Goal: Check status: Check status

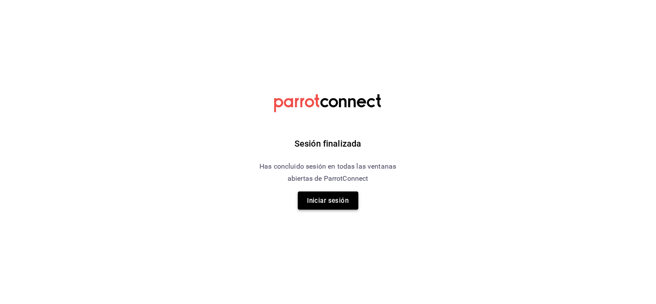
click at [330, 192] on button "Iniciar sesión" at bounding box center [328, 201] width 61 height 18
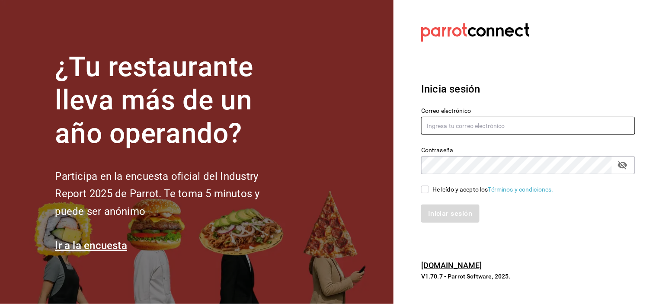
type input "[EMAIL_ADDRESS][DOMAIN_NAME]"
click at [425, 191] on input "He leído y acepto los Términos y condiciones." at bounding box center [425, 189] width 8 height 8
checkbox input "true"
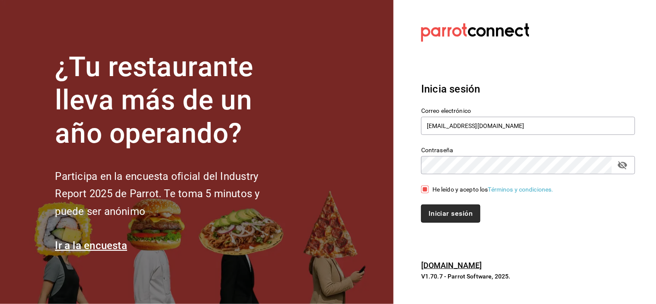
click at [452, 214] on button "Iniciar sesión" at bounding box center [450, 214] width 59 height 18
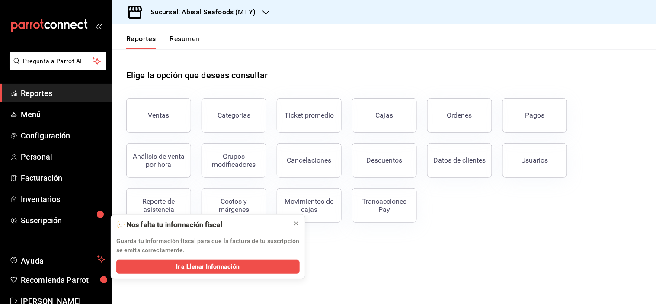
click at [226, 14] on h3 "Sucursal: Abisal Seafoods (MTY)" at bounding box center [200, 12] width 112 height 10
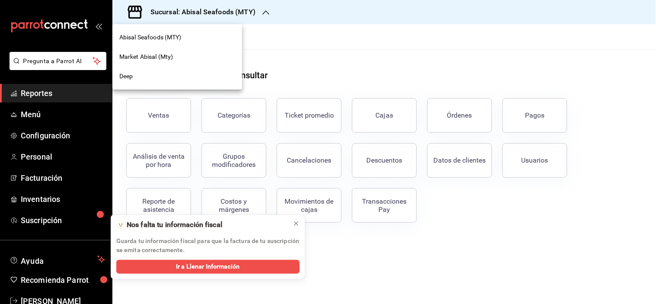
click at [172, 55] on span "Market Abisal (Mty)" at bounding box center [146, 56] width 54 height 9
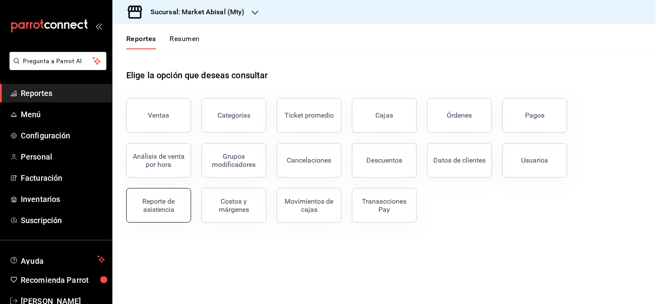
click at [163, 207] on div "Reporte de asistencia" at bounding box center [159, 205] width 54 height 16
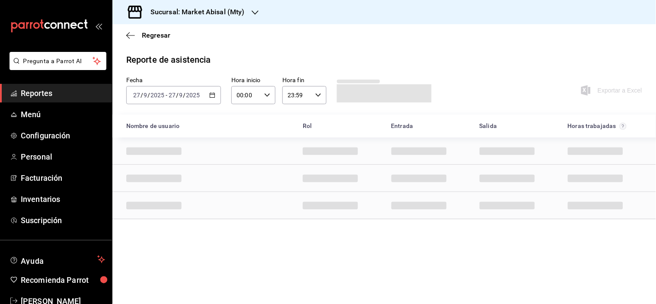
click at [213, 93] on \(Stroke\) "button" at bounding box center [212, 95] width 5 height 5
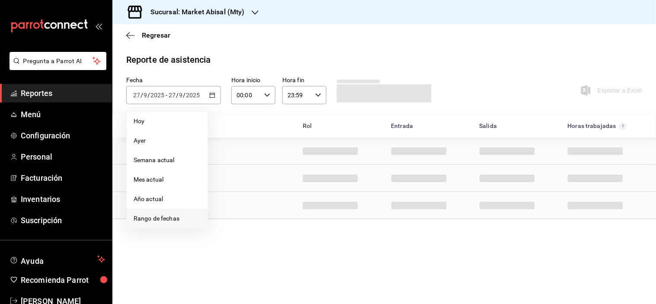
click at [139, 216] on span "Rango de fechas" at bounding box center [167, 218] width 67 height 9
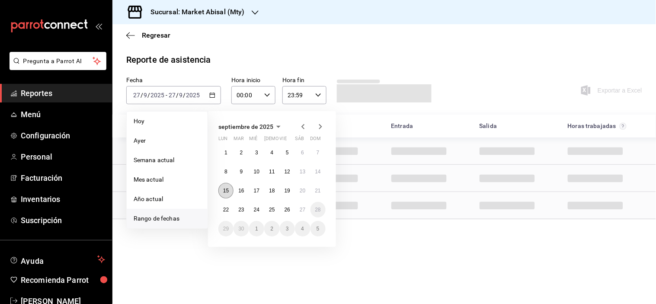
click at [224, 189] on abbr "15" at bounding box center [226, 191] width 6 height 6
click at [316, 191] on abbr "21" at bounding box center [318, 191] width 6 height 6
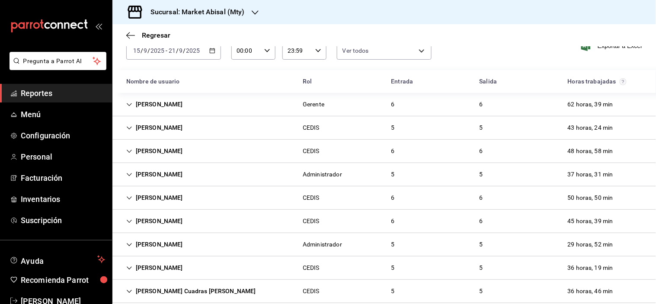
scroll to position [104, 0]
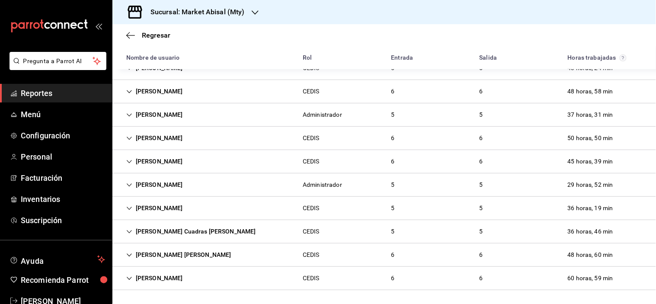
click at [130, 281] on icon "Cell" at bounding box center [129, 278] width 6 height 6
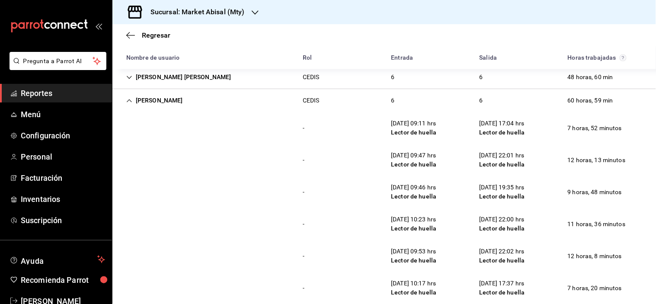
scroll to position [296, 0]
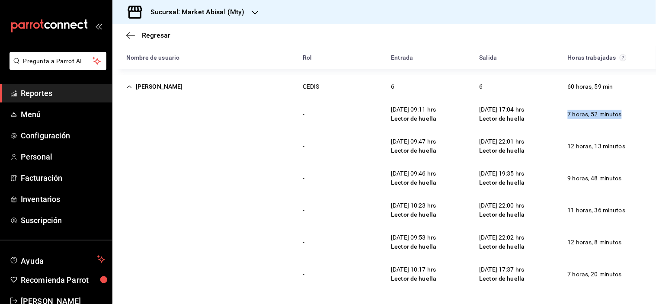
drag, startPoint x: 559, startPoint y: 110, endPoint x: 640, endPoint y: 126, distance: 82.4
click at [640, 126] on div "- [DATE] 09:11 hrs Lector de huella [DATE] 17:04 hrs Lector de huella 7 horas, …" at bounding box center [383, 114] width 543 height 32
click at [581, 121] on div "7 horas, 52 minutos" at bounding box center [595, 114] width 68 height 16
drag, startPoint x: 398, startPoint y: 173, endPoint x: 464, endPoint y: 177, distance: 66.7
click at [451, 176] on div "- 17/09/25 09:46 hrs Lector de huella 17/09/25 19:35 hrs Lector de huella 9 hor…" at bounding box center [383, 178] width 543 height 32
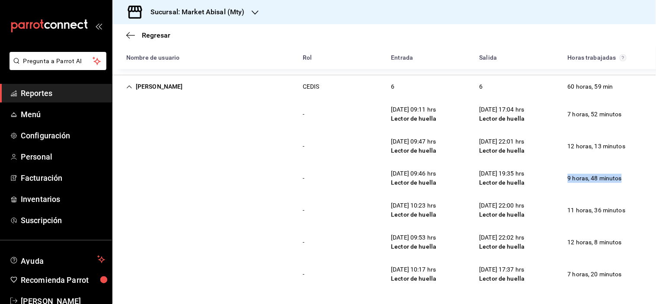
drag, startPoint x: 559, startPoint y: 176, endPoint x: 655, endPoint y: 190, distance: 97.0
click at [655, 190] on div "Regresar Reporte de asistencia Fecha 2025-09-15 15 / 9 / 2025 - 2025-09-21 21 /…" at bounding box center [383, 164] width 543 height 280
click at [478, 196] on div "- 18/09/25 10:23 hrs Lector de huella 18/09/25 22:00 hrs Lector de huella 11 ho…" at bounding box center [383, 210] width 543 height 32
drag, startPoint x: 561, startPoint y: 176, endPoint x: 624, endPoint y: 176, distance: 63.1
click at [624, 176] on div "- 17/09/25 09:46 hrs Lector de huella 17/09/25 19:35 hrs Lector de huella 9 hor…" at bounding box center [383, 178] width 543 height 32
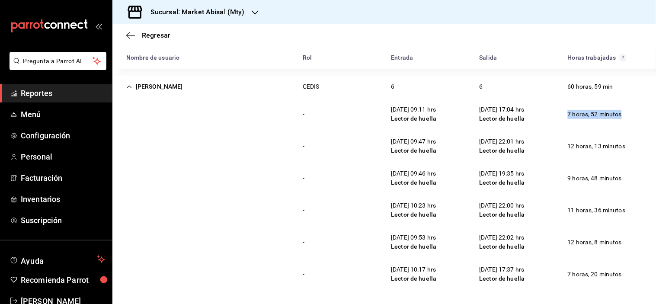
drag, startPoint x: 599, startPoint y: 117, endPoint x: 637, endPoint y: 119, distance: 38.1
click at [637, 119] on div "- 15/09/25 09:11 hrs Lector de huella 15/09/25 17:04 hrs Lector de huella 7 hor…" at bounding box center [383, 114] width 543 height 32
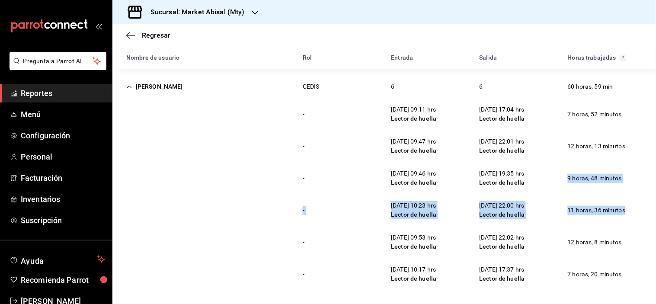
drag, startPoint x: 559, startPoint y: 175, endPoint x: 655, endPoint y: 200, distance: 100.0
click at [655, 200] on div "Regresar Reporte de asistencia Fecha 2025-09-15 15 / 9 / 2025 - 2025-09-21 21 /…" at bounding box center [383, 164] width 543 height 280
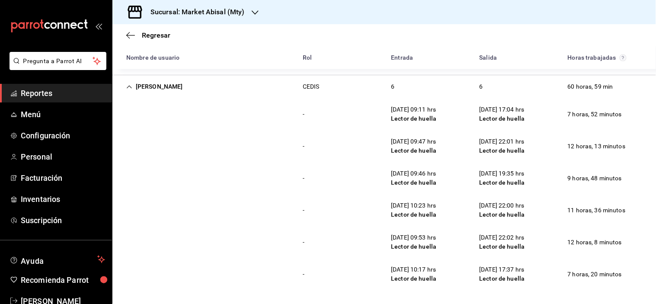
click at [564, 145] on div "12 horas, 13 minutos" at bounding box center [597, 146] width 72 height 16
click at [596, 149] on div "12 horas, 13 minutos" at bounding box center [597, 146] width 72 height 16
drag, startPoint x: 554, startPoint y: 240, endPoint x: 653, endPoint y: 244, distance: 98.7
click at [653, 244] on div "Regresar Reporte de asistencia Fecha 2025-09-15 15 / 9 / 2025 - 2025-09-21 21 /…" at bounding box center [383, 164] width 543 height 280
click at [551, 247] on div "- 19/09/25 09:53 hrs Lector de huella 19/09/25 22:02 hrs Lector de huella 12 ho…" at bounding box center [383, 242] width 543 height 32
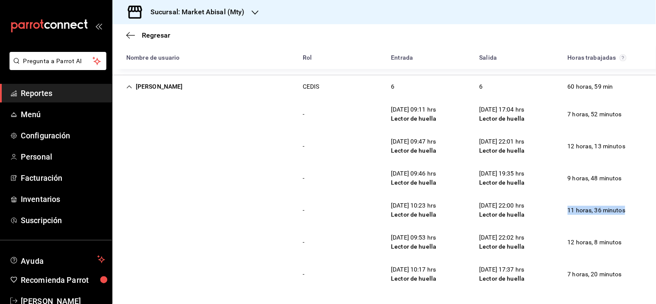
drag, startPoint x: 560, startPoint y: 206, endPoint x: 635, endPoint y: 212, distance: 75.0
click at [633, 212] on div "- 18/09/25 10:23 hrs Lector de huella 18/09/25 22:00 hrs Lector de huella 11 ho…" at bounding box center [383, 210] width 543 height 32
click at [601, 150] on div "12 horas, 13 minutos" at bounding box center [597, 146] width 72 height 16
click at [579, 209] on div "11 horas, 36 minutos" at bounding box center [597, 210] width 72 height 16
click at [574, 240] on div "12 horas, 8 minutos" at bounding box center [595, 242] width 68 height 16
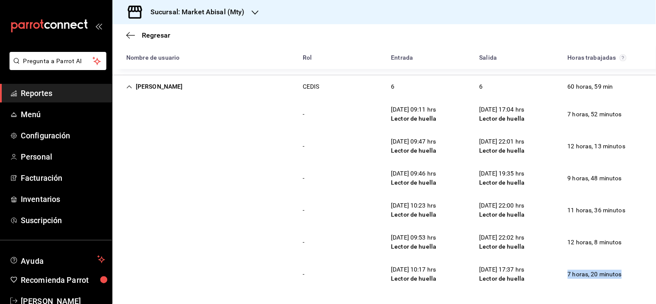
drag, startPoint x: 556, startPoint y: 274, endPoint x: 598, endPoint y: 272, distance: 41.6
click at [627, 274] on div "- 20/09/25 10:17 hrs Lector de huella 20/09/25 17:37 hrs Lector de huella 7 hor…" at bounding box center [383, 274] width 543 height 32
click at [563, 276] on div "7 horas, 20 minutos" at bounding box center [595, 274] width 68 height 16
drag, startPoint x: 563, startPoint y: 273, endPoint x: 652, endPoint y: 281, distance: 89.0
click at [652, 281] on div "Regresar Reporte de asistencia Fecha 2025-09-15 15 / 9 / 2025 - 2025-09-21 21 /…" at bounding box center [383, 164] width 543 height 280
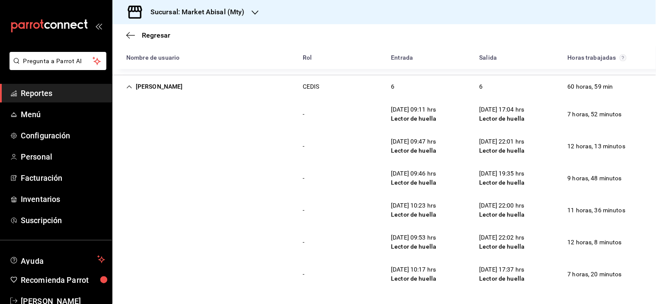
click at [491, 269] on div "20/09/25 17:37 hrs" at bounding box center [501, 269] width 45 height 9
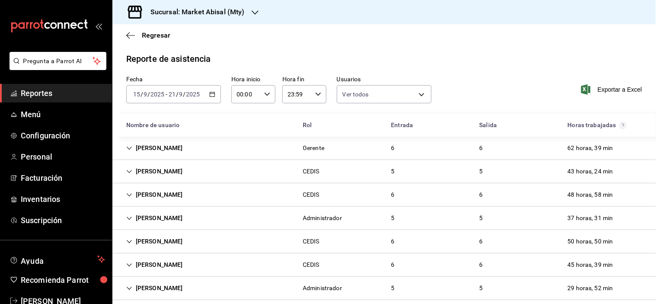
scroll to position [0, 0]
click at [213, 96] on \(Stroke\) "button" at bounding box center [212, 95] width 5 height 5
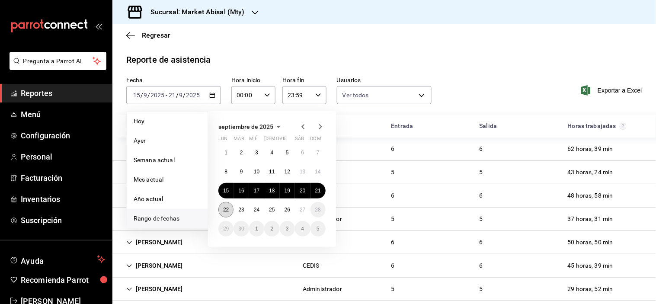
click at [226, 208] on abbr "22" at bounding box center [226, 210] width 6 height 6
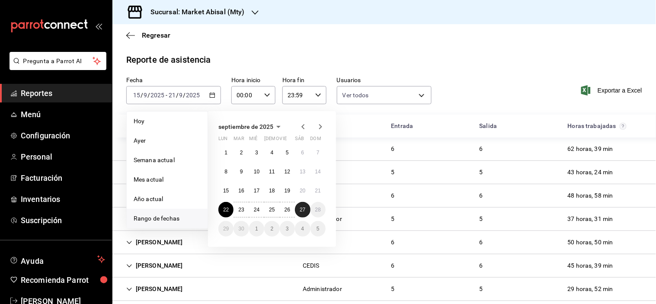
click at [305, 208] on abbr "27" at bounding box center [303, 210] width 6 height 6
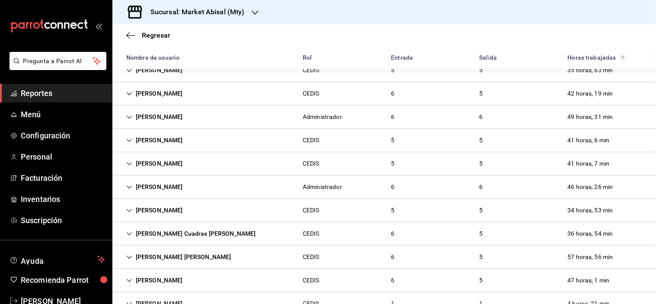
scroll to position [151, 0]
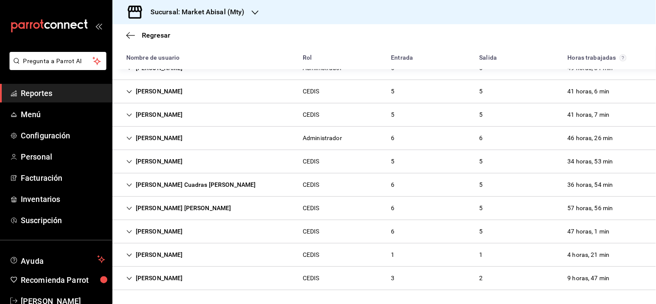
click at [137, 230] on div "Aline Herrera Muñoz" at bounding box center [154, 232] width 70 height 16
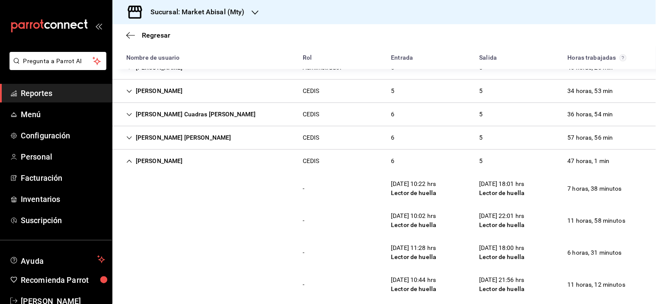
scroll to position [295, 0]
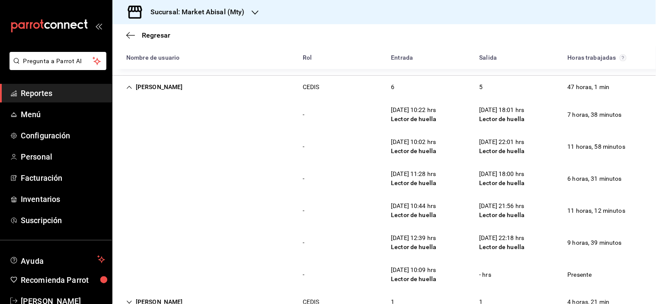
click at [561, 114] on div "7 horas, 38 minutos" at bounding box center [595, 115] width 68 height 16
drag, startPoint x: 559, startPoint y: 113, endPoint x: 642, endPoint y: 121, distance: 83.4
click at [642, 121] on div "- 22/09/25 10:22 hrs Lector de huella 22/09/25 18:01 hrs Lector de huella 7 hor…" at bounding box center [383, 115] width 543 height 32
click at [419, 115] on div "Lector de huella" at bounding box center [413, 119] width 45 height 9
drag, startPoint x: 558, startPoint y: 113, endPoint x: 617, endPoint y: 119, distance: 59.5
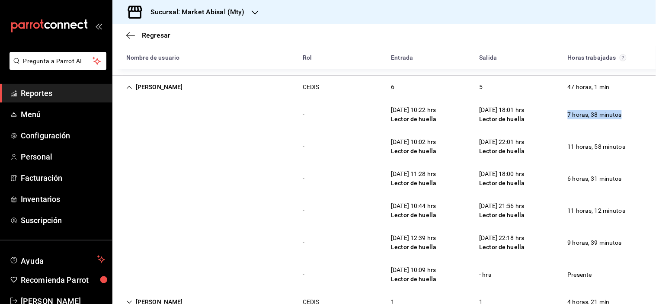
click at [617, 119] on div "7 horas, 38 minutos" at bounding box center [595, 115] width 68 height 16
click at [564, 112] on div "7 horas, 38 minutos" at bounding box center [595, 115] width 68 height 16
drag, startPoint x: 558, startPoint y: 112, endPoint x: 655, endPoint y: 120, distance: 97.2
click at [655, 120] on div "Regresar Reporte de asistencia Fecha 2025-09-22 22 / 9 / 2025 - 2025-09-27 27 /…" at bounding box center [383, 164] width 543 height 280
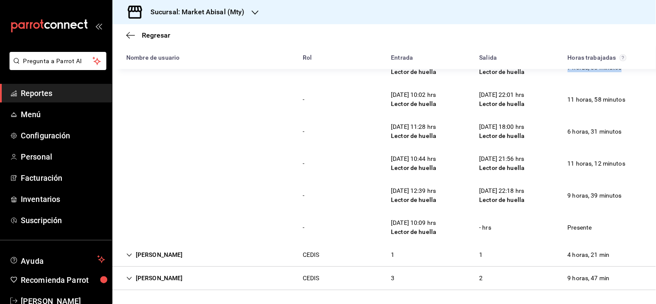
scroll to position [294, 0]
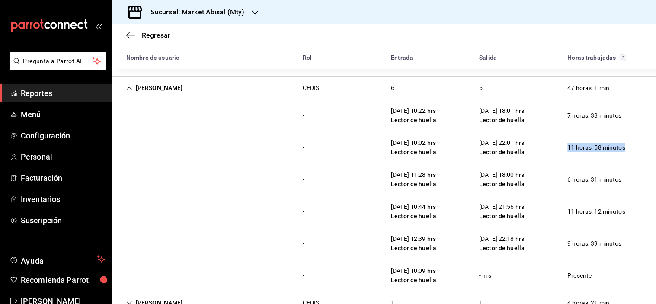
drag, startPoint x: 563, startPoint y: 148, endPoint x: 599, endPoint y: 167, distance: 40.2
click at [629, 150] on div "- 23/09/25 10:02 hrs Lector de huella 23/09/25 22:01 hrs Lector de huella 11 ho…" at bounding box center [383, 147] width 543 height 32
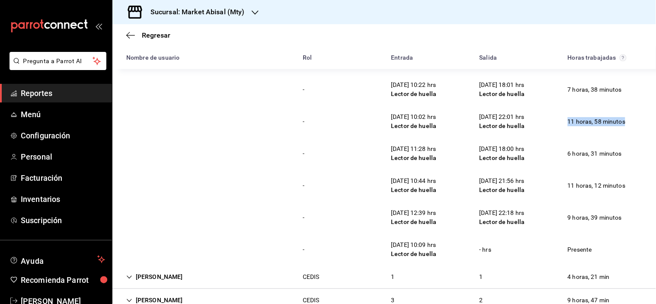
scroll to position [342, 0]
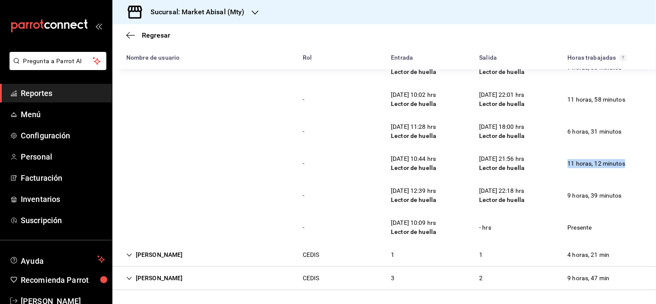
drag, startPoint x: 563, startPoint y: 162, endPoint x: 655, endPoint y: 175, distance: 93.4
click at [655, 175] on div "Regresar Reporte de asistencia Fecha 2025-09-22 22 / 9 / 2025 - 2025-09-27 27 /…" at bounding box center [383, 164] width 543 height 280
drag, startPoint x: 556, startPoint y: 97, endPoint x: 650, endPoint y: 110, distance: 94.7
click at [650, 110] on div "Regresar Reporte de asistencia Fecha 2025-09-22 22 / 9 / 2025 - 2025-09-27 27 /…" at bounding box center [383, 164] width 543 height 280
click at [545, 114] on div "- 23/09/25 10:02 hrs Lector de huella 23/09/25 22:01 hrs Lector de huella 11 ho…" at bounding box center [383, 99] width 543 height 32
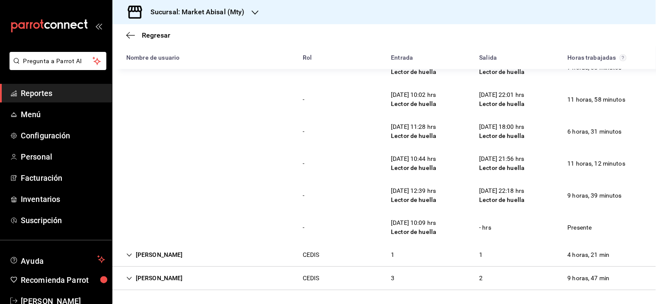
click at [565, 102] on div "11 horas, 58 minutos" at bounding box center [597, 100] width 72 height 16
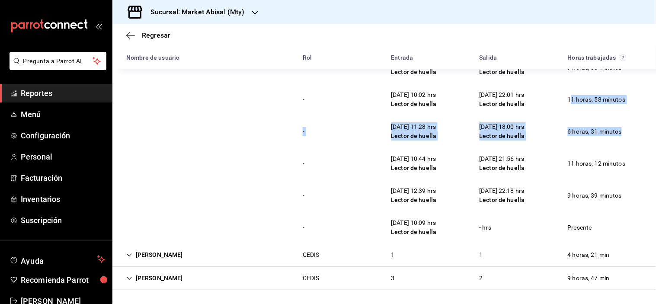
drag, startPoint x: 565, startPoint y: 96, endPoint x: 646, endPoint y: 126, distance: 86.3
click at [646, 126] on div "- 22/09/25 10:22 hrs Lector de huella 22/09/25 18:01 hrs Lector de huella 7 hor…" at bounding box center [383, 147] width 543 height 192
click at [569, 114] on div "- 23/09/25 10:02 hrs Lector de huella 23/09/25 22:01 hrs Lector de huella 11 ho…" at bounding box center [383, 99] width 543 height 32
drag, startPoint x: 559, startPoint y: 97, endPoint x: 649, endPoint y: 120, distance: 92.0
click at [649, 120] on div "- 22/09/25 10:22 hrs Lector de huella 22/09/25 18:01 hrs Lector de huella 7 hor…" at bounding box center [383, 147] width 543 height 192
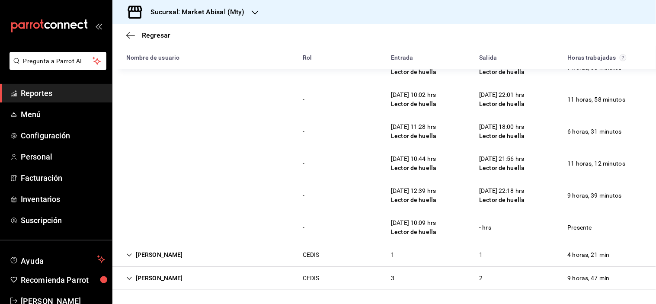
click at [579, 169] on div "11 horas, 12 minutos" at bounding box center [597, 164] width 72 height 16
drag, startPoint x: 558, startPoint y: 158, endPoint x: 625, endPoint y: 169, distance: 67.6
click at [625, 169] on div "11 horas, 12 minutos" at bounding box center [597, 164] width 72 height 16
click at [607, 178] on div "- 25/09/25 10:44 hrs Lector de huella 25/09/25 21:56 hrs Lector de huella 11 ho…" at bounding box center [383, 163] width 543 height 32
click at [603, 100] on div "11 horas, 58 minutos" at bounding box center [597, 100] width 72 height 16
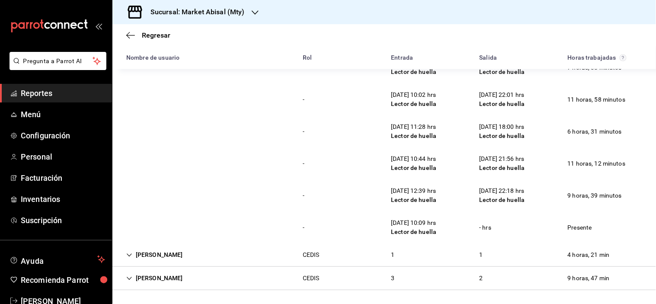
click at [574, 165] on div "11 horas, 12 minutos" at bounding box center [597, 164] width 72 height 16
drag, startPoint x: 564, startPoint y: 195, endPoint x: 640, endPoint y: 206, distance: 76.9
click at [640, 206] on div "- 26/09/25 12:39 hrs Lector de huella 26/09/25 22:18 hrs Lector de huella 9 hor…" at bounding box center [383, 195] width 543 height 32
drag, startPoint x: 552, startPoint y: 191, endPoint x: 630, endPoint y: 201, distance: 78.1
click at [630, 201] on div "- 26/09/25 12:39 hrs Lector de huella 26/09/25 22:18 hrs Lector de huella 9 hor…" at bounding box center [383, 195] width 543 height 32
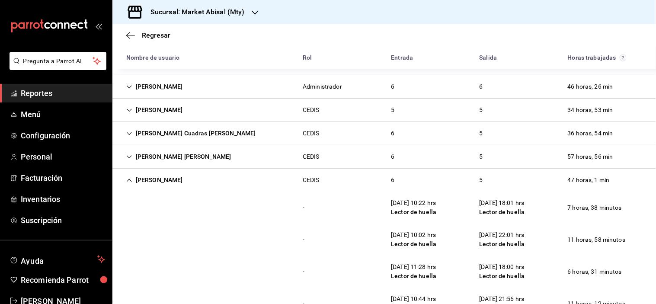
scroll to position [246, 0]
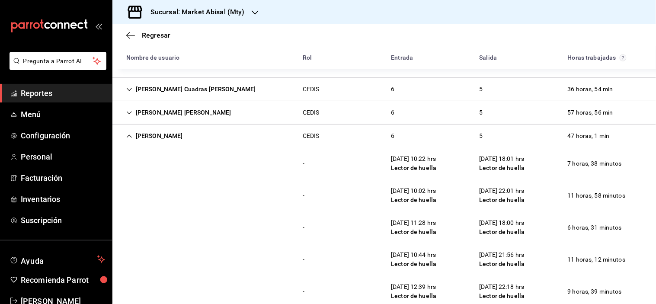
drag, startPoint x: 127, startPoint y: 135, endPoint x: 145, endPoint y: 136, distance: 18.2
click at [127, 135] on icon "Cell" at bounding box center [129, 136] width 6 height 6
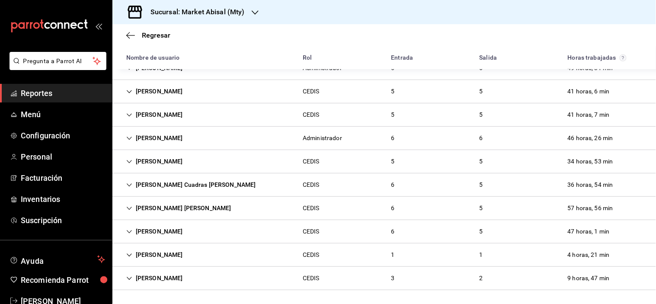
scroll to position [151, 0]
click at [132, 233] on icon "Cell" at bounding box center [129, 232] width 6 height 6
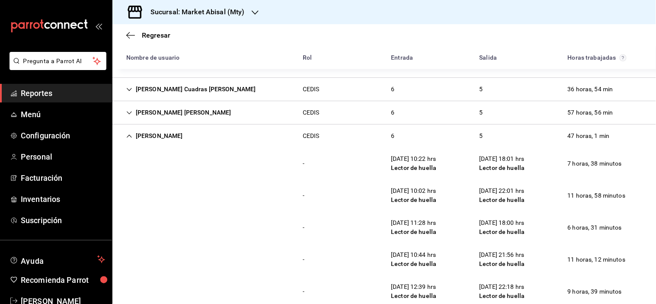
scroll to position [294, 0]
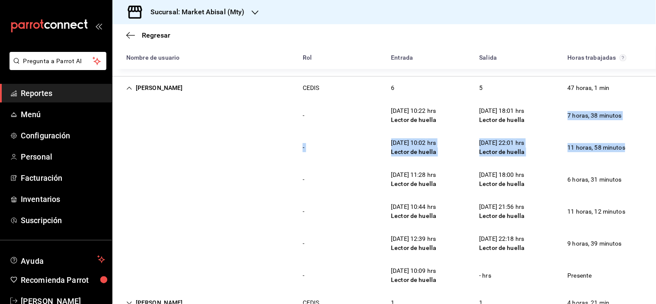
drag, startPoint x: 560, startPoint y: 114, endPoint x: 655, endPoint y: 134, distance: 97.3
click at [655, 134] on div "Regresar Reporte de asistencia Fecha 2025-09-22 22 / 9 / 2025 - 2025-09-27 27 /…" at bounding box center [383, 164] width 543 height 280
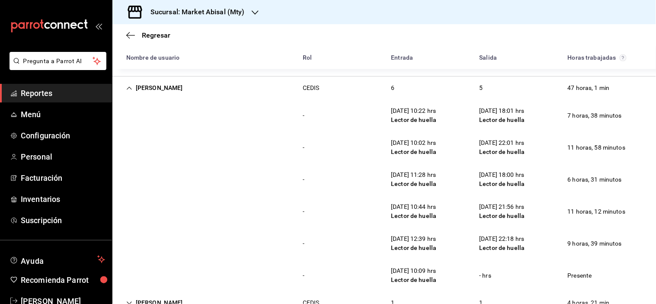
click at [474, 188] on div "24/09/25 18:00 hrs Lector de huella" at bounding box center [502, 179] width 59 height 25
drag, startPoint x: 557, startPoint y: 115, endPoint x: 633, endPoint y: 117, distance: 76.1
click at [633, 117] on div "- 22/09/25 10:22 hrs Lector de huella 22/09/25 18:01 hrs Lector de huella 7 hor…" at bounding box center [383, 115] width 543 height 32
click at [604, 138] on div "- 23/09/25 10:02 hrs Lector de huella 23/09/25 22:01 hrs Lector de huella 11 ho…" at bounding box center [383, 147] width 543 height 32
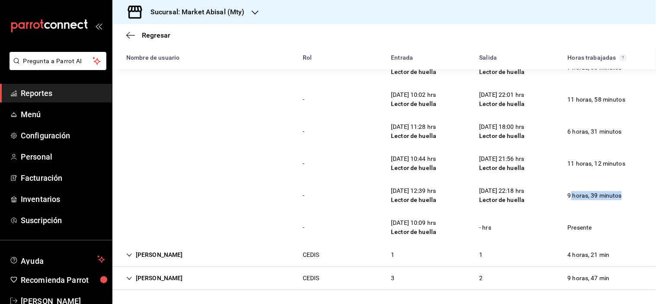
drag, startPoint x: 564, startPoint y: 195, endPoint x: 635, endPoint y: 198, distance: 70.5
click at [636, 195] on div "- 26/09/25 12:39 hrs Lector de huella 26/09/25 22:18 hrs Lector de huella 9 hor…" at bounding box center [383, 195] width 543 height 32
click at [585, 207] on div "- 26/09/25 12:39 hrs Lector de huella 26/09/25 22:18 hrs Lector de huella 9 hor…" at bounding box center [383, 195] width 543 height 32
drag, startPoint x: 501, startPoint y: 193, endPoint x: 559, endPoint y: 192, distance: 58.4
click at [559, 192] on div "- 26/09/25 12:39 hrs Lector de huella 26/09/25 22:18 hrs Lector de huella 9 hor…" at bounding box center [383, 195] width 543 height 32
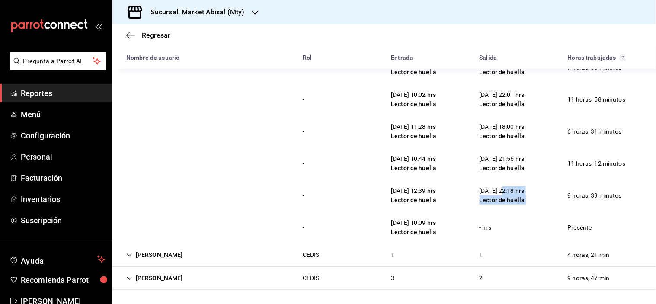
click at [537, 205] on div "- 26/09/25 12:39 hrs Lector de huella 26/09/25 22:18 hrs Lector de huella 9 hor…" at bounding box center [383, 195] width 543 height 32
drag, startPoint x: 562, startPoint y: 195, endPoint x: 632, endPoint y: 201, distance: 69.9
click at [632, 201] on div "- 26/09/25 12:39 hrs Lector de huella 26/09/25 22:18 hrs Lector de huella 9 hor…" at bounding box center [383, 195] width 543 height 32
click at [605, 206] on div "- 26/09/25 12:39 hrs Lector de huella 26/09/25 22:18 hrs Lector de huella 9 hor…" at bounding box center [383, 195] width 543 height 32
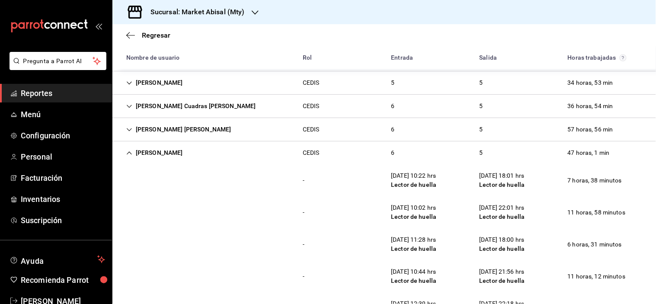
scroll to position [246, 0]
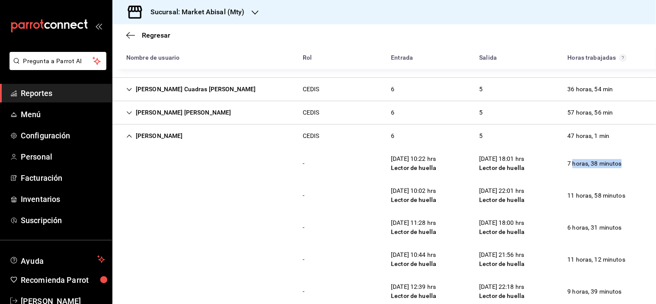
drag, startPoint x: 568, startPoint y: 165, endPoint x: 629, endPoint y: 166, distance: 61.0
click at [629, 166] on div "- 22/09/25 10:22 hrs Lector de huella 22/09/25 18:01 hrs Lector de huella 7 hor…" at bounding box center [383, 163] width 543 height 32
click at [585, 187] on div "- 23/09/25 10:02 hrs Lector de huella 23/09/25 22:01 hrs Lector de huella 11 ho…" at bounding box center [383, 195] width 543 height 32
drag, startPoint x: 562, startPoint y: 195, endPoint x: 623, endPoint y: 195, distance: 61.4
click at [623, 195] on div "11 horas, 58 minutos" at bounding box center [597, 196] width 72 height 16
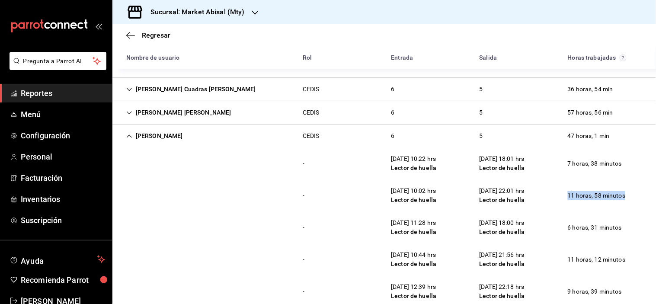
scroll to position [294, 0]
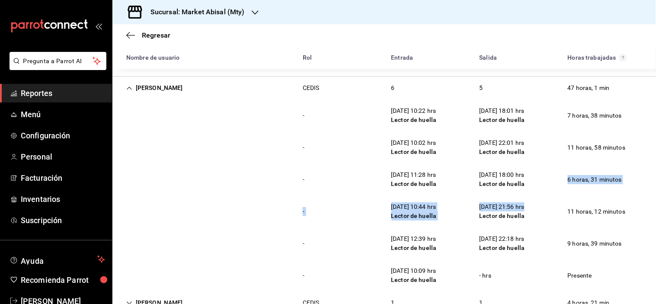
click at [530, 195] on div "- 22/09/25 10:22 hrs Lector de huella 22/09/25 18:01 hrs Lector de huella 7 hor…" at bounding box center [383, 195] width 543 height 192
click at [566, 192] on div "- 24/09/25 11:28 hrs Lector de huella 24/09/25 18:00 hrs Lector de huella 6 hor…" at bounding box center [383, 179] width 543 height 32
drag, startPoint x: 561, startPoint y: 179, endPoint x: 621, endPoint y: 181, distance: 59.7
click at [620, 181] on div "6 horas, 31 minutos" at bounding box center [595, 180] width 68 height 16
click at [569, 187] on div "6 horas, 31 minutos" at bounding box center [595, 180] width 68 height 16
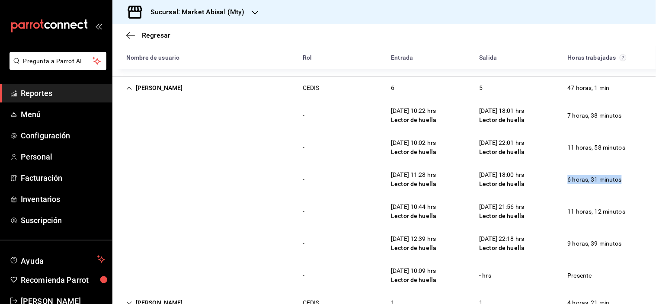
click at [561, 186] on div "6 horas, 31 minutos" at bounding box center [595, 180] width 68 height 16
drag, startPoint x: 562, startPoint y: 176, endPoint x: 655, endPoint y: 188, distance: 94.1
click at [655, 188] on div "Regresar Reporte de asistencia Fecha 2025-09-22 22 / 9 / 2025 - 2025-09-27 27 /…" at bounding box center [383, 164] width 543 height 280
click at [552, 195] on div "- 24/09/25 11:28 hrs Lector de huella 24/09/25 18:00 hrs Lector de huella 6 hor…" at bounding box center [383, 179] width 543 height 32
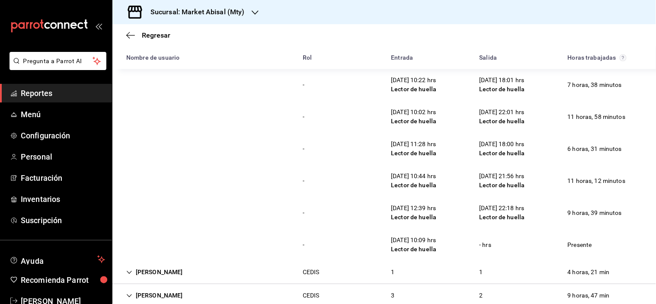
scroll to position [342, 0]
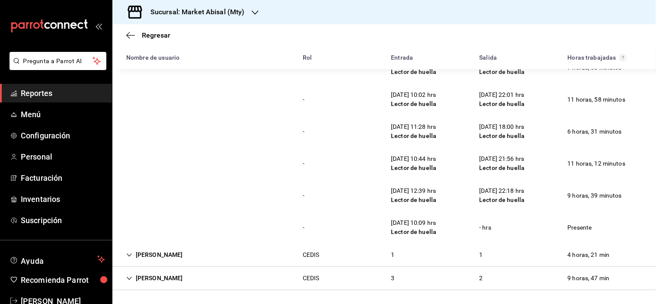
click at [561, 158] on div "11 horas, 12 minutos" at bounding box center [597, 164] width 72 height 16
drag, startPoint x: 559, startPoint y: 158, endPoint x: 572, endPoint y: 157, distance: 13.4
click at [572, 157] on div "11 horas, 12 minutos" at bounding box center [597, 164] width 72 height 16
click at [417, 156] on div "25/09/25 10:44 hrs" at bounding box center [413, 158] width 45 height 9
drag, startPoint x: 416, startPoint y: 156, endPoint x: 432, endPoint y: 156, distance: 16.0
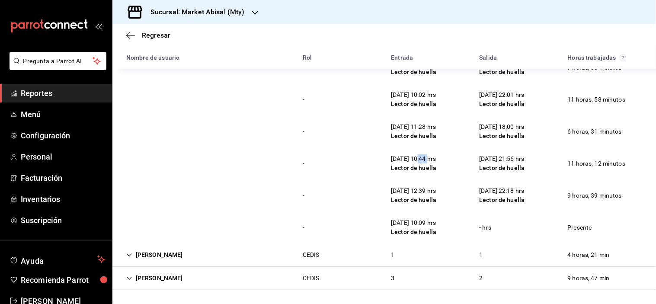
click at [432, 156] on div "25/09/25 10:44 hrs" at bounding box center [413, 158] width 45 height 9
click at [473, 155] on div "25/09/25 21:56 hrs Lector de huella" at bounding box center [502, 163] width 59 height 25
drag, startPoint x: 541, startPoint y: 169, endPoint x: 545, endPoint y: 173, distance: 5.8
click at [543, 169] on div "- 25/09/25 10:44 hrs Lector de huella 25/09/25 21:56 hrs Lector de huella 11 ho…" at bounding box center [383, 163] width 543 height 32
drag, startPoint x: 563, startPoint y: 166, endPoint x: 630, endPoint y: 169, distance: 66.2
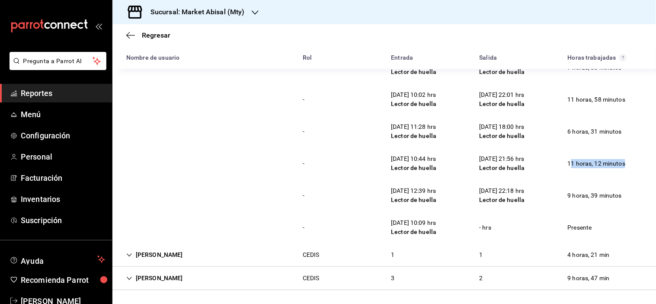
click at [630, 169] on div "- 25/09/25 10:44 hrs Lector de huella 25/09/25 21:56 hrs Lector de huella 11 ho…" at bounding box center [383, 163] width 543 height 32
click at [537, 185] on div "- 26/09/25 12:39 hrs Lector de huella 26/09/25 22:18 hrs Lector de huella 9 hor…" at bounding box center [383, 195] width 543 height 32
drag, startPoint x: 559, startPoint y: 196, endPoint x: 643, endPoint y: 197, distance: 84.3
click at [643, 197] on div "- 26/09/25 12:39 hrs Lector de huella 26/09/25 22:18 hrs Lector de huella 9 hor…" at bounding box center [383, 195] width 543 height 32
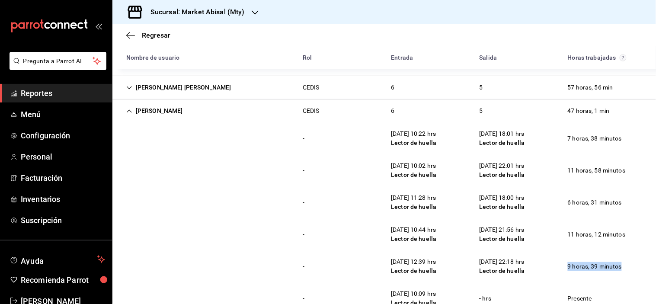
scroll to position [294, 0]
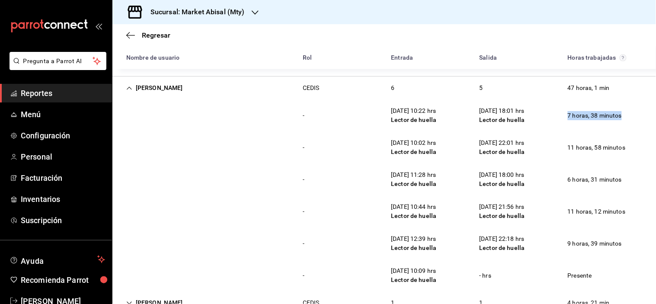
drag, startPoint x: 556, startPoint y: 116, endPoint x: 655, endPoint y: 115, distance: 99.4
click at [655, 115] on div "Regresar Reporte de asistencia Fecha 2025-09-22 22 / 9 / 2025 - 2025-09-27 27 /…" at bounding box center [383, 164] width 543 height 280
click at [399, 189] on div "24/09/25 11:28 hrs Lector de huella" at bounding box center [413, 179] width 59 height 25
drag, startPoint x: 562, startPoint y: 176, endPoint x: 649, endPoint y: 182, distance: 86.2
click at [655, 179] on div "Regresar Reporte de asistencia Fecha 2025-09-22 22 / 9 / 2025 - 2025-09-27 27 /…" at bounding box center [383, 164] width 543 height 280
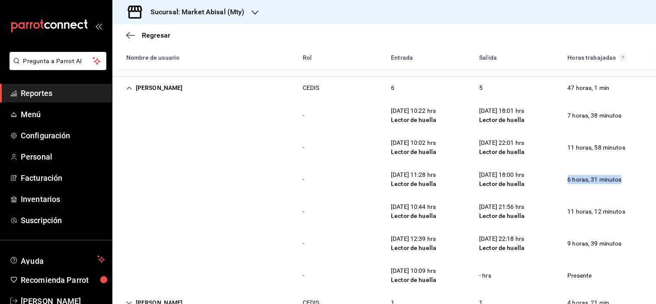
click at [575, 101] on div "- 22/09/25 10:22 hrs Lector de huella 22/09/25 18:01 hrs Lector de huella 7 hor…" at bounding box center [383, 115] width 543 height 32
click at [253, 196] on div "- 25/09/25 10:44 hrs Lector de huella 25/09/25 21:56 hrs Lector de huella 11 ho…" at bounding box center [383, 211] width 543 height 32
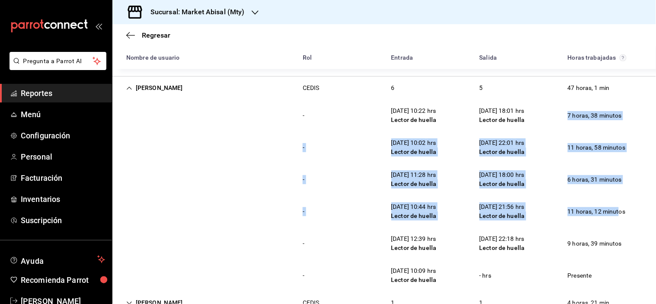
drag, startPoint x: 559, startPoint y: 113, endPoint x: 612, endPoint y: 218, distance: 117.6
click at [612, 218] on div "- 22/09/25 10:22 hrs Lector de huella 22/09/25 18:01 hrs Lector de huella 7 hor…" at bounding box center [383, 195] width 543 height 192
click at [560, 191] on div "- 24/09/25 11:28 hrs Lector de huella 24/09/25 18:00 hrs Lector de huella 6 hor…" at bounding box center [383, 179] width 543 height 32
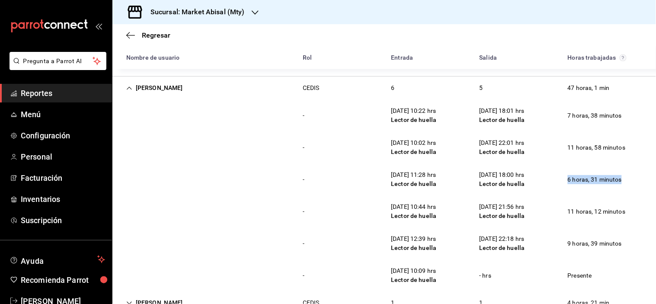
drag, startPoint x: 559, startPoint y: 180, endPoint x: 655, endPoint y: 182, distance: 96.9
click at [655, 182] on div "Regresar Reporte de asistencia Fecha 2025-09-22 22 / 9 / 2025 - 2025-09-27 27 /…" at bounding box center [383, 164] width 543 height 280
click at [591, 223] on div "- 25/09/25 10:44 hrs Lector de huella 25/09/25 21:56 hrs Lector de huella 11 ho…" at bounding box center [383, 211] width 543 height 32
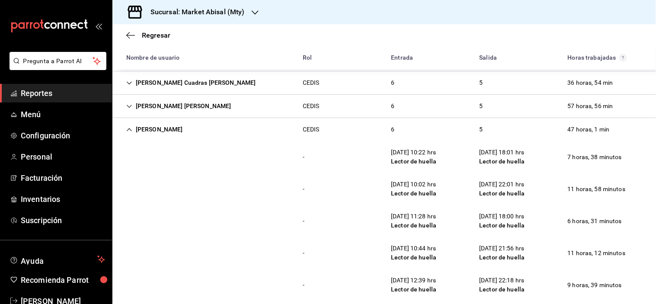
scroll to position [246, 0]
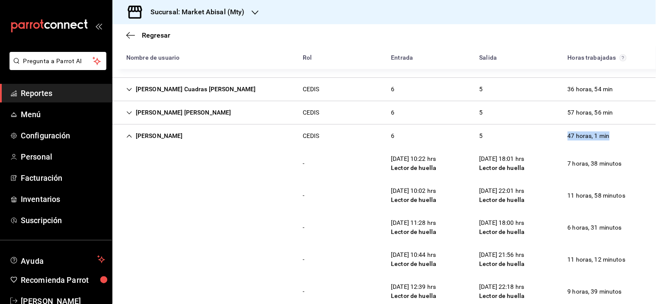
drag, startPoint x: 559, startPoint y: 135, endPoint x: 630, endPoint y: 144, distance: 71.0
click at [630, 144] on div "Aline Herrera Muñoz CEDIS 6 5 47 horas, 1 min" at bounding box center [383, 136] width 543 height 23
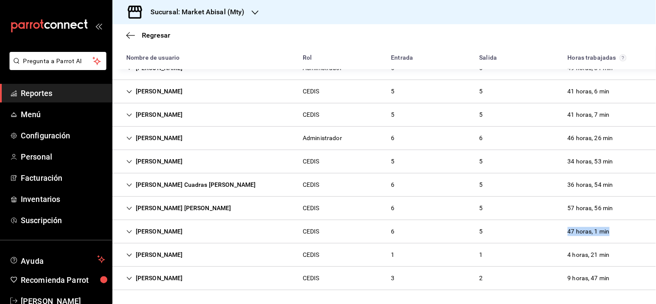
scroll to position [151, 0]
click at [131, 231] on icon "Cell" at bounding box center [129, 232] width 6 height 6
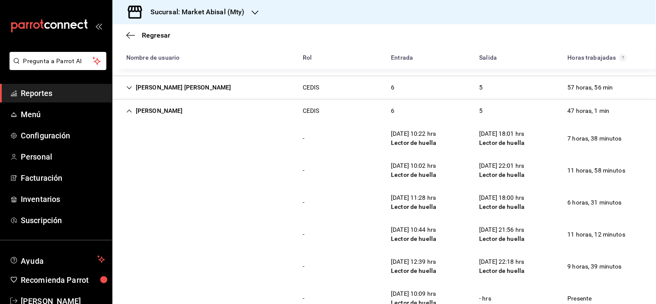
scroll to position [294, 0]
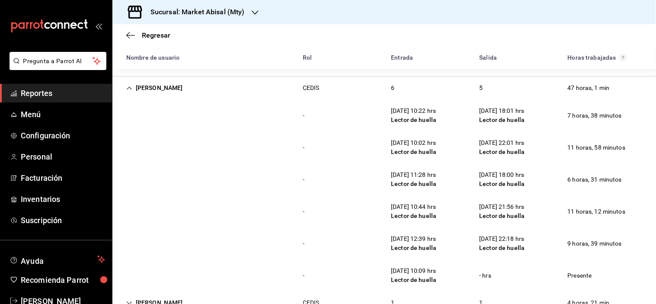
drag, startPoint x: 563, startPoint y: 90, endPoint x: 557, endPoint y: 90, distance: 6.5
click at [561, 90] on div "47 horas, 1 min" at bounding box center [589, 88] width 56 height 16
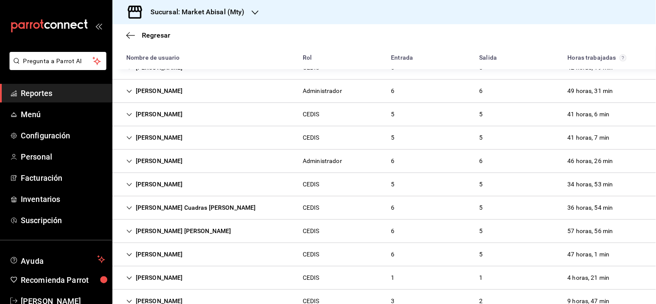
scroll to position [151, 0]
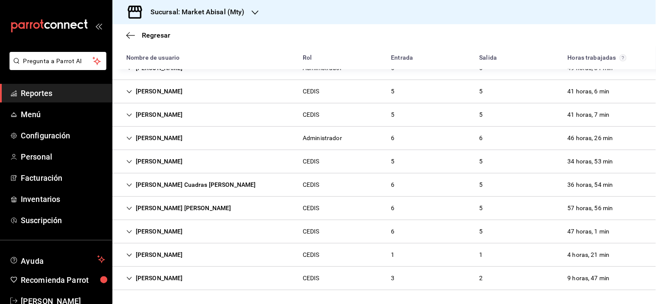
click at [128, 231] on icon "Cell" at bounding box center [129, 231] width 5 height 3
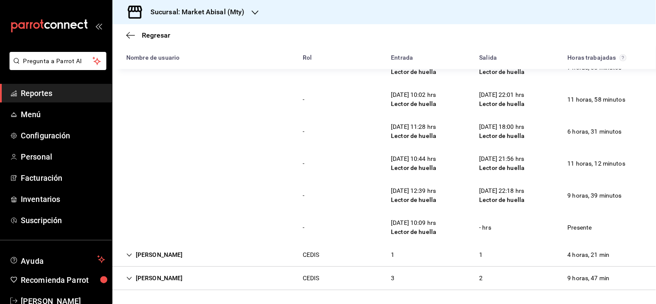
scroll to position [294, 0]
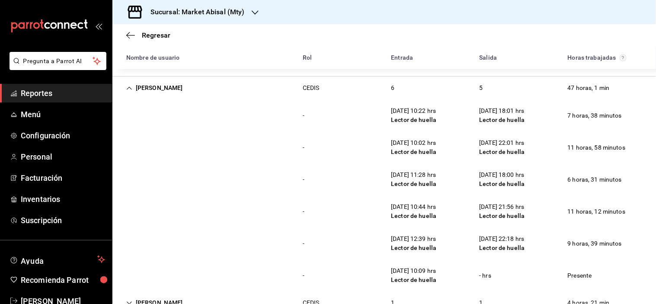
click at [124, 88] on div "Aline Herrera Muñoz" at bounding box center [154, 88] width 70 height 16
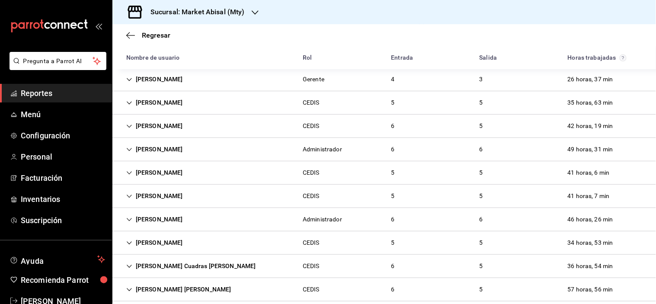
scroll to position [55, 0]
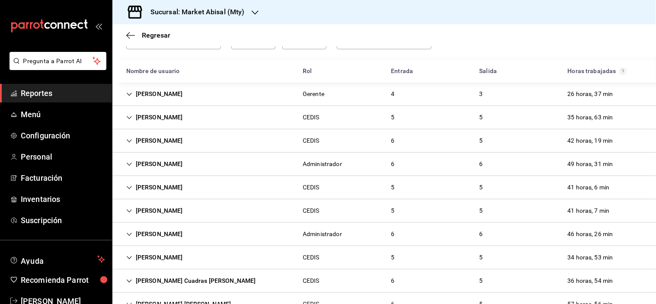
click at [128, 97] on icon "Cell" at bounding box center [129, 94] width 6 height 6
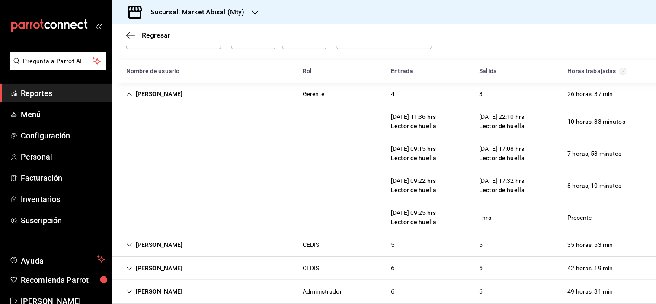
drag, startPoint x: 326, startPoint y: 141, endPoint x: 337, endPoint y: 144, distance: 11.2
click at [329, 141] on div "- 25/09/25 09:15 hrs Lector de huella 25/09/25 17:08 hrs Lector de huella 7 hor…" at bounding box center [383, 153] width 543 height 32
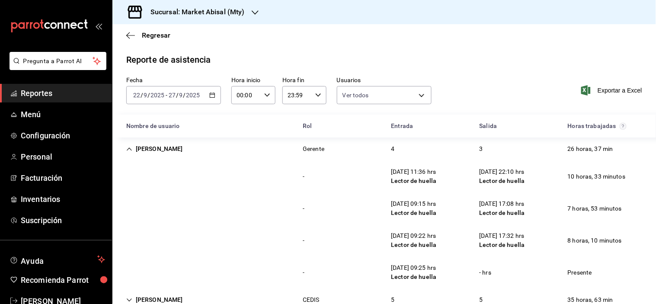
click at [213, 95] on 287 "button" at bounding box center [212, 95] width 5 height 5
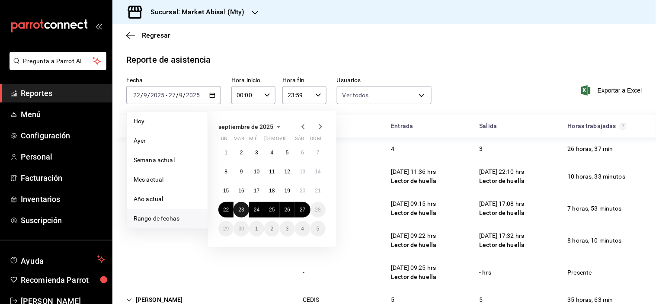
click at [243, 203] on button "23" at bounding box center [240, 210] width 15 height 16
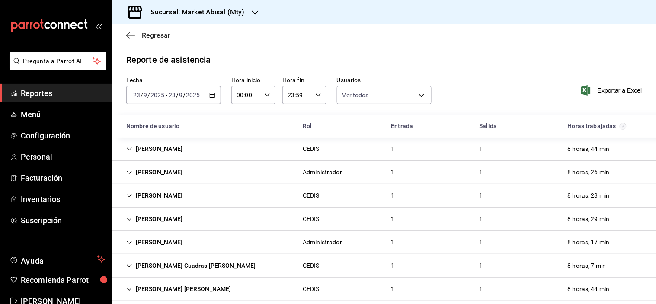
click at [158, 35] on span "Regresar" at bounding box center [156, 35] width 29 height 8
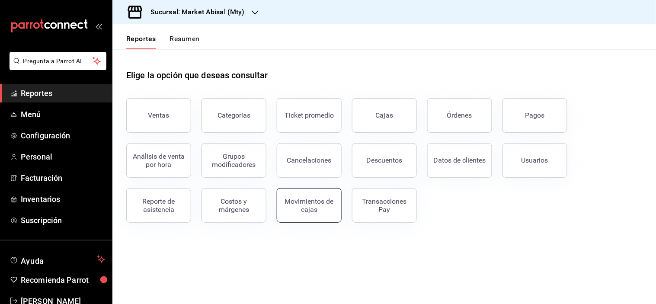
click at [304, 193] on button "Movimientos de cajas" at bounding box center [309, 205] width 65 height 35
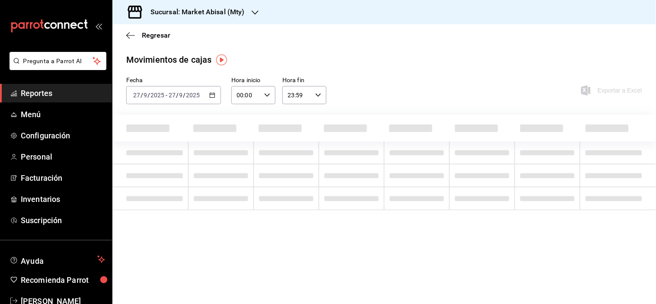
click at [214, 98] on \(Stroke\) "button" at bounding box center [212, 95] width 5 height 5
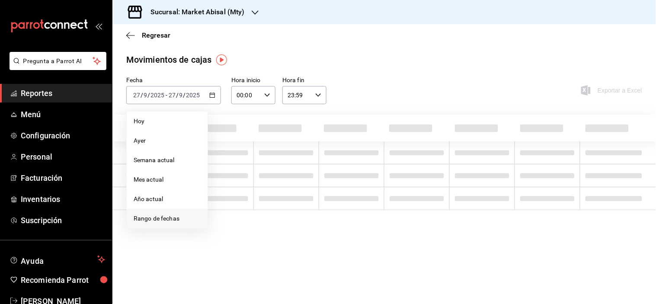
click at [159, 216] on span "Rango de fechas" at bounding box center [167, 218] width 67 height 9
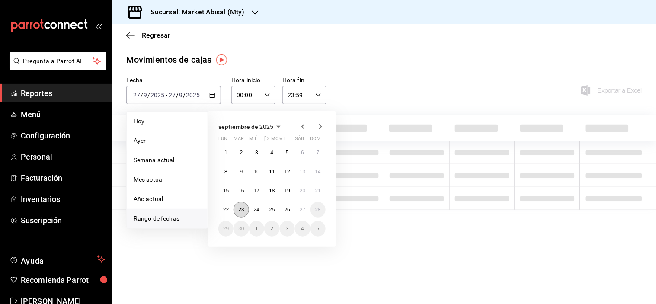
click at [239, 207] on abbr "23" at bounding box center [241, 210] width 6 height 6
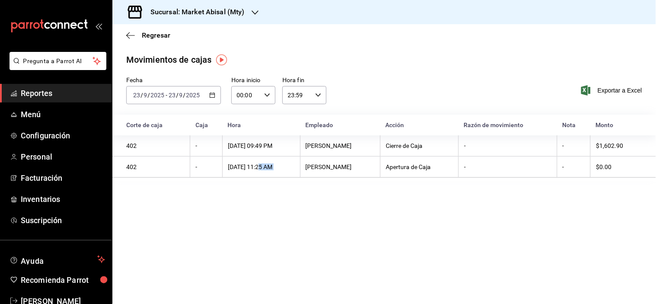
drag, startPoint x: 259, startPoint y: 169, endPoint x: 319, endPoint y: 172, distance: 60.6
click at [319, 172] on tr "402 - 23/09/2025 11:25 AM Yazmin Treviño Apertura de Caja - - $0.00" at bounding box center [383, 167] width 543 height 21
click at [380, 167] on th "Yazmin Treviño" at bounding box center [340, 167] width 80 height 21
drag, startPoint x: 319, startPoint y: 165, endPoint x: 373, endPoint y: 170, distance: 54.7
click at [373, 170] on th "Yazmin Treviño" at bounding box center [340, 167] width 80 height 21
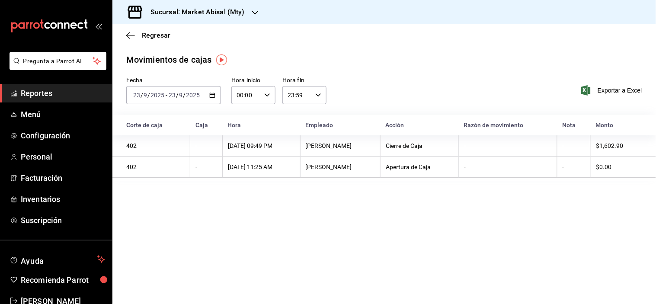
click at [301, 222] on main "Regresar Movimientos de cajas Fecha 2025-09-23 23 / 9 / 2025 - 2025-09-23 23 / …" at bounding box center [383, 164] width 543 height 280
click at [235, 163] on th "23/09/2025 11:25 AM" at bounding box center [261, 167] width 78 height 21
drag, startPoint x: 222, startPoint y: 166, endPoint x: 277, endPoint y: 175, distance: 55.2
click at [277, 175] on th "23/09/2025 11:25 AM" at bounding box center [261, 167] width 78 height 21
drag, startPoint x: 374, startPoint y: 231, endPoint x: 388, endPoint y: 225, distance: 15.5
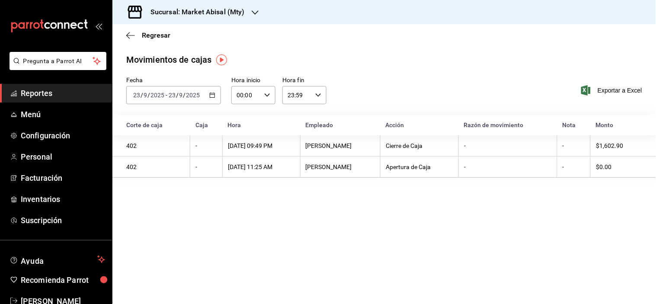
click at [374, 231] on main "Regresar Movimientos de cajas Fecha 2025-09-23 23 / 9 / 2025 - 2025-09-23 23 / …" at bounding box center [383, 164] width 543 height 280
click at [215, 95] on div "2025-09-23 23 / 9 / 2025 - 2025-09-23 23 / 9 / 2025" at bounding box center [173, 95] width 95 height 18
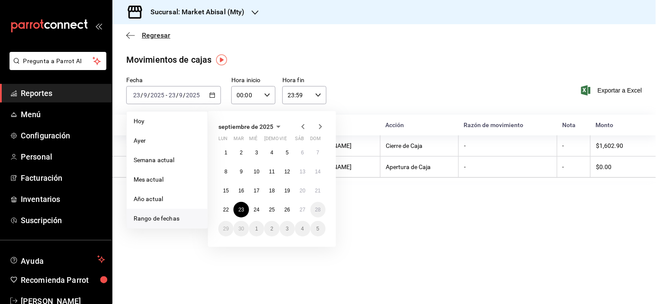
click at [157, 37] on span "Regresar" at bounding box center [156, 35] width 29 height 8
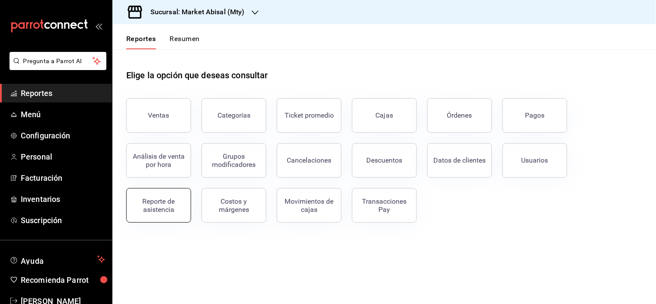
click at [159, 212] on div "Reporte de asistencia" at bounding box center [159, 205] width 54 height 16
